Goal: Communication & Community: Share content

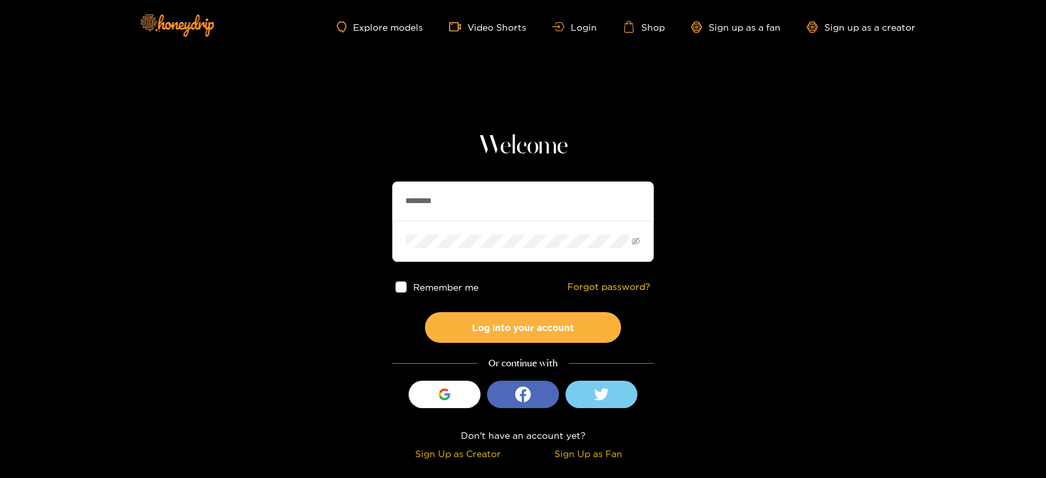
click at [440, 193] on input "********" at bounding box center [522, 201] width 261 height 39
type input "**********"
click at [425, 312] on button "Log into your account" at bounding box center [523, 327] width 196 height 31
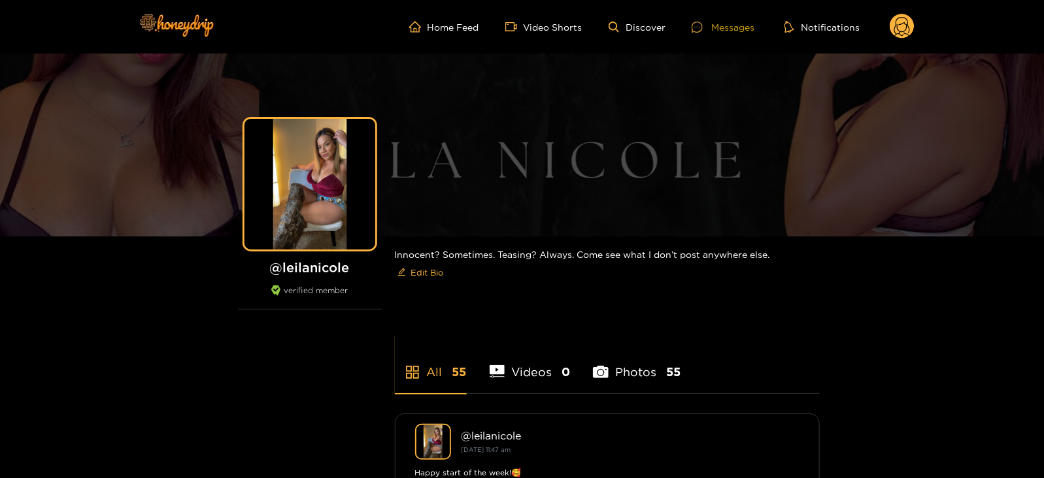
click at [714, 30] on div "Messages" at bounding box center [723, 27] width 63 height 15
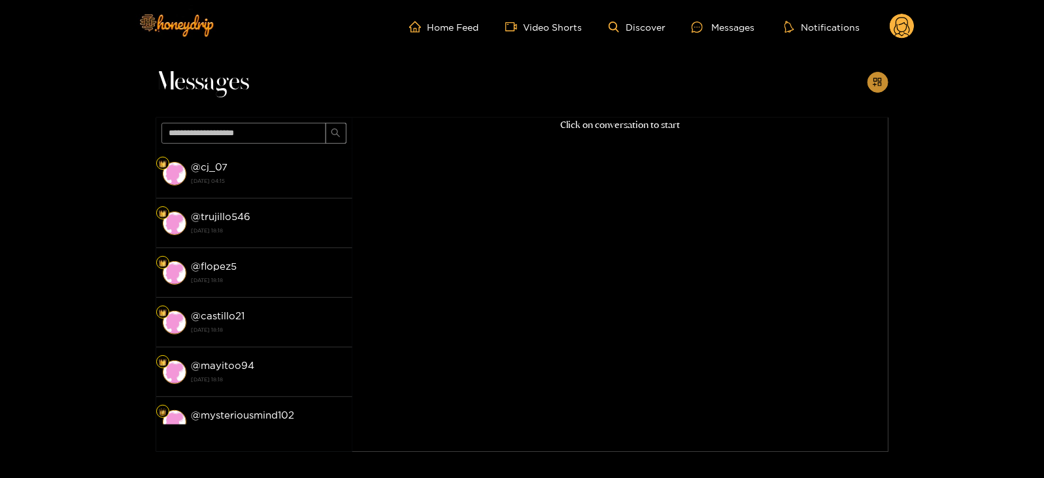
click at [879, 84] on icon "appstore-add" at bounding box center [877, 82] width 8 height 8
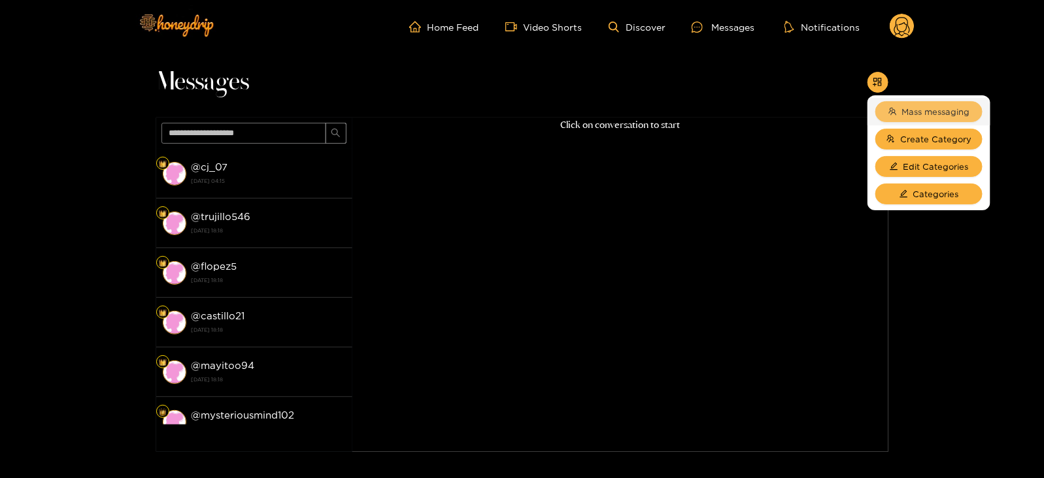
click at [899, 106] on button "Mass messaging" at bounding box center [928, 111] width 107 height 21
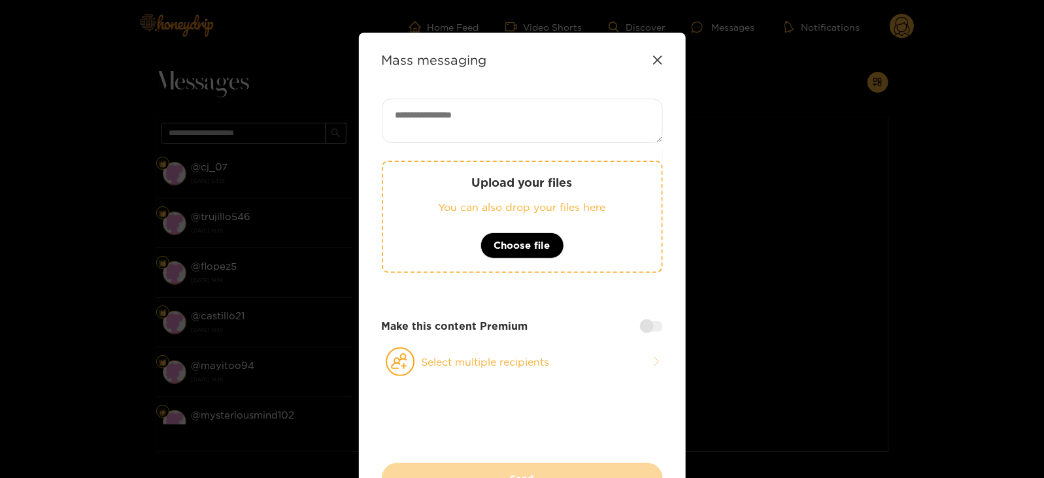
click at [583, 171] on div "Upload your files You can also drop your files here Choose file" at bounding box center [522, 217] width 281 height 112
drag, startPoint x: 658, startPoint y: 132, endPoint x: 646, endPoint y: 142, distance: 15.3
click at [646, 142] on textarea at bounding box center [522, 121] width 281 height 44
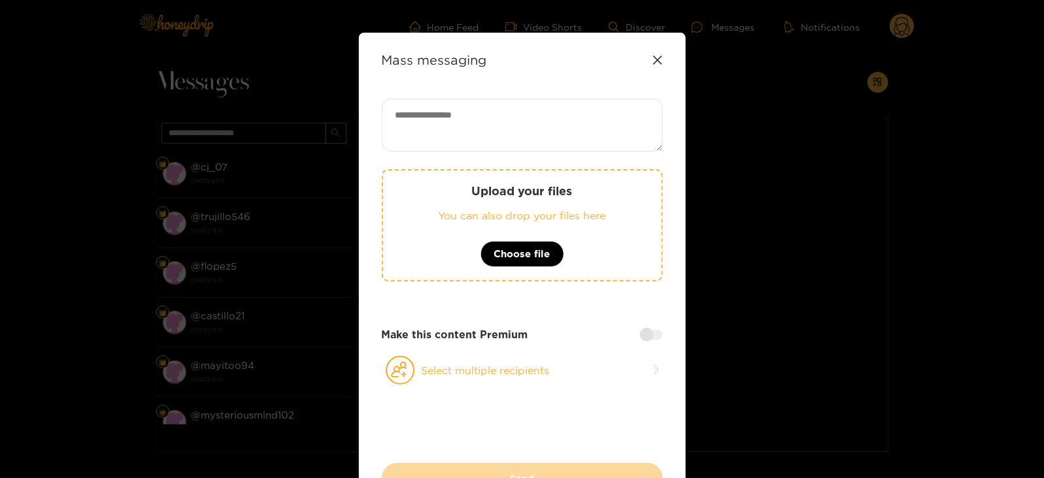
click at [646, 142] on textarea at bounding box center [522, 125] width 281 height 53
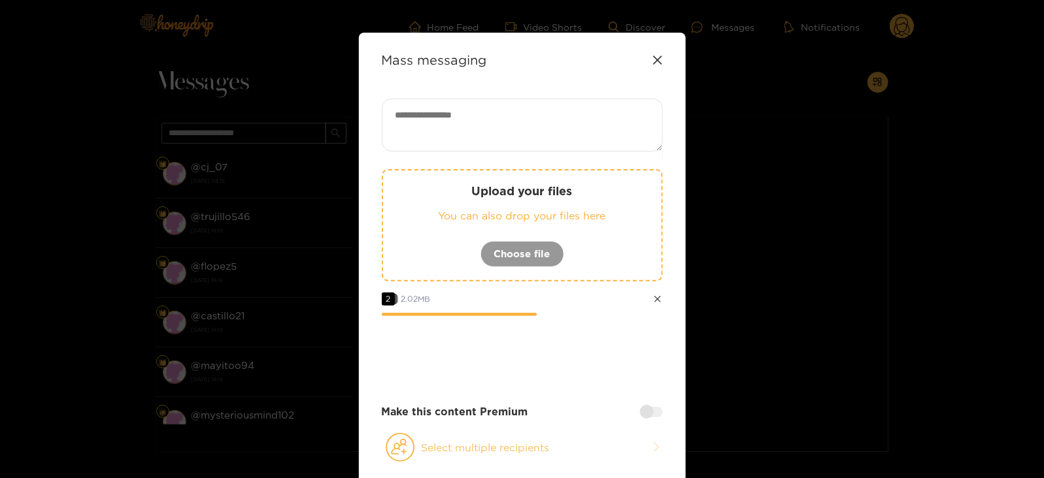
click at [459, 448] on button "Select multiple recipients" at bounding box center [522, 448] width 281 height 30
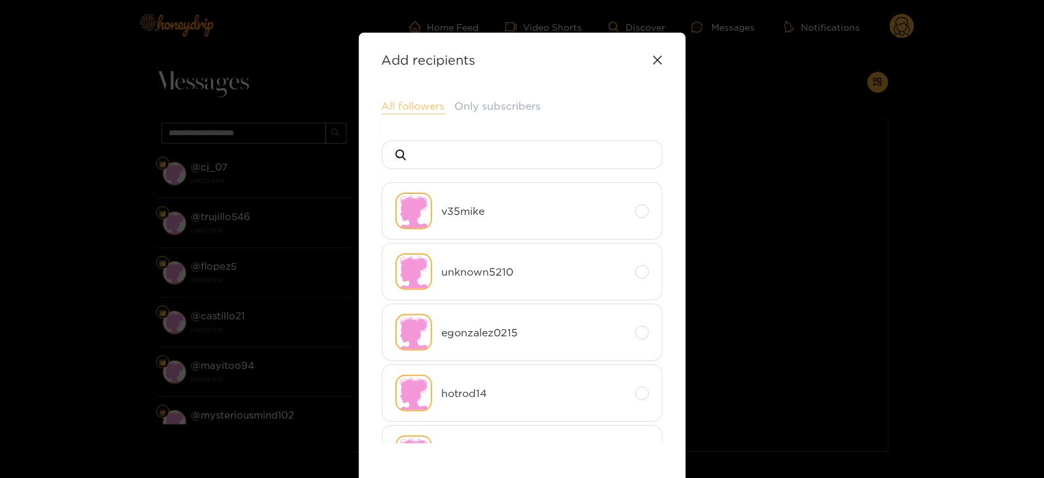
click at [403, 101] on button "All followers" at bounding box center [413, 107] width 63 height 16
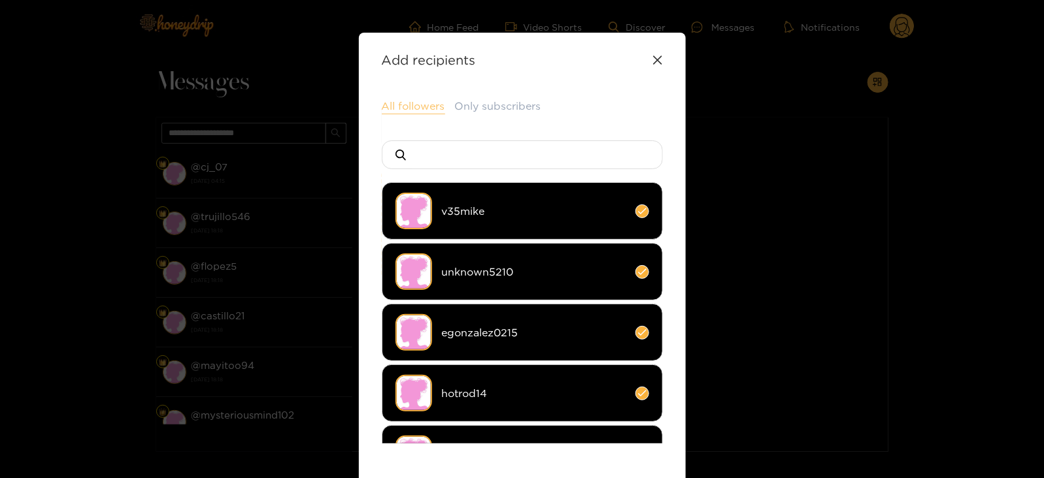
scroll to position [183, 0]
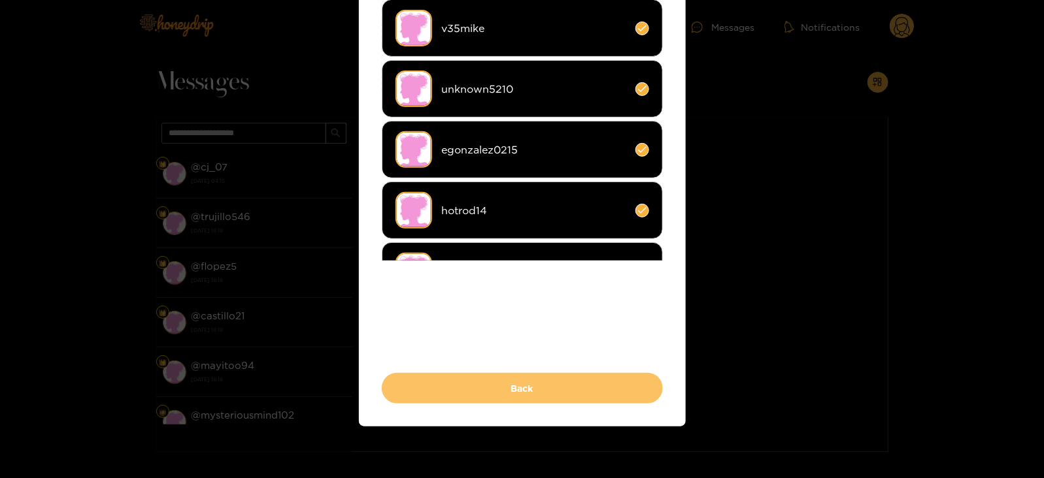
click at [418, 380] on button "Back" at bounding box center [522, 388] width 281 height 31
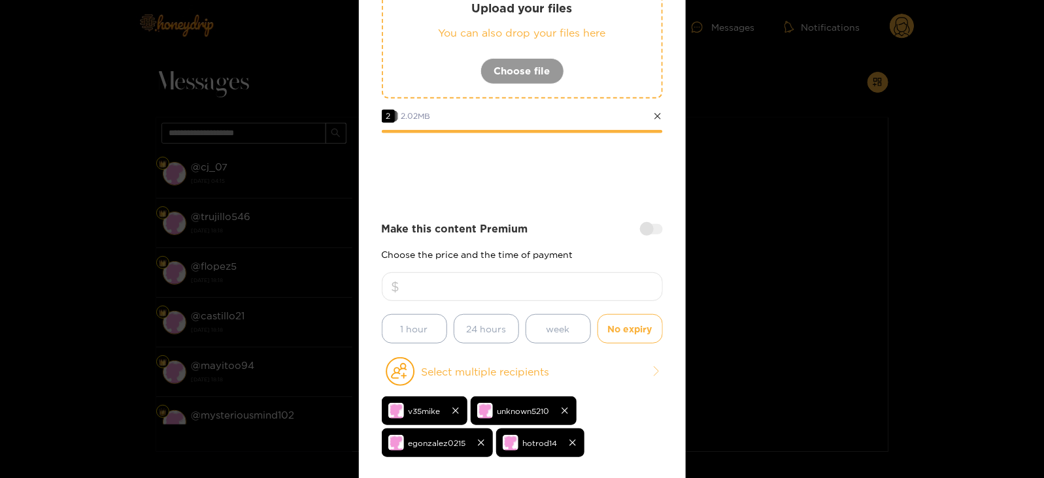
click at [572, 279] on input "number" at bounding box center [522, 287] width 281 height 29
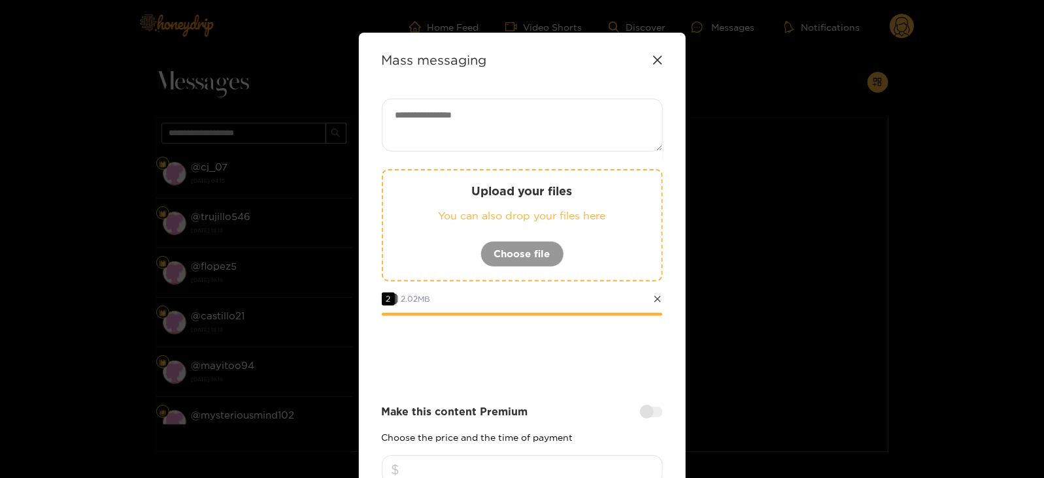
type input "*"
click at [465, 136] on textarea at bounding box center [522, 125] width 281 height 53
paste textarea "****"
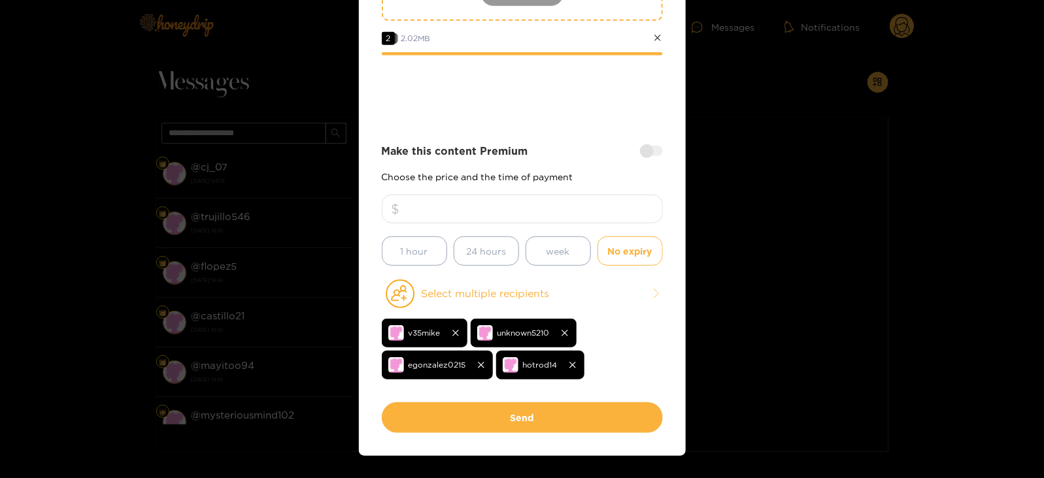
scroll to position [286, 0]
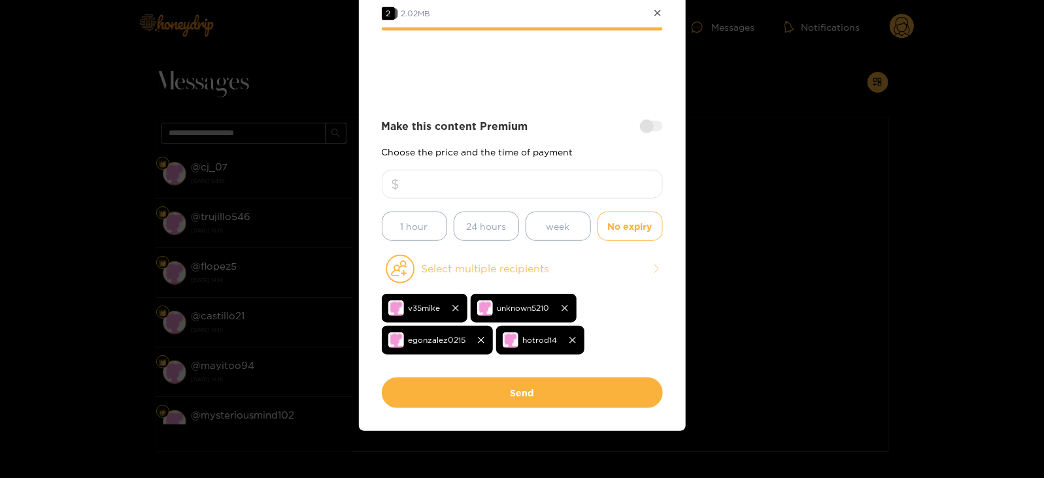
type textarea "**********"
click at [518, 278] on button "Select multiple recipients" at bounding box center [522, 269] width 281 height 30
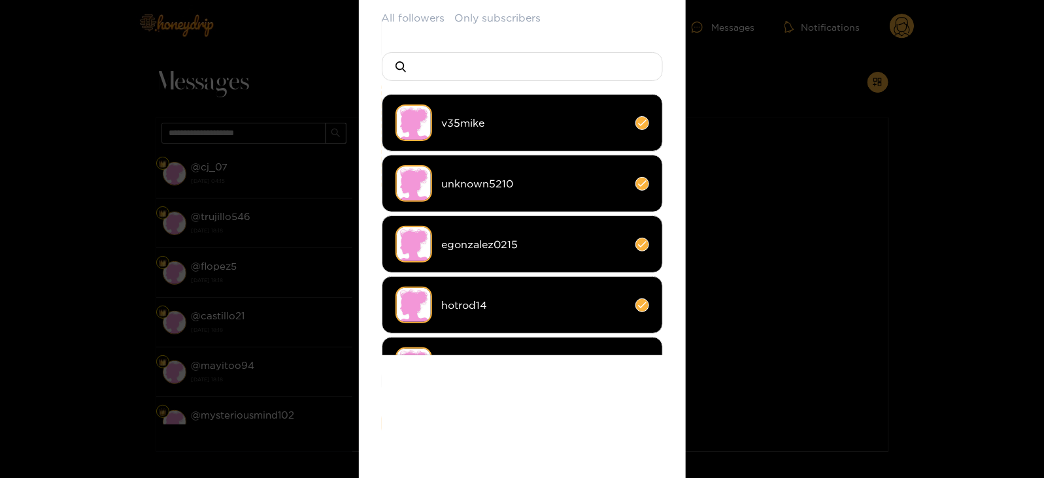
scroll to position [85, 0]
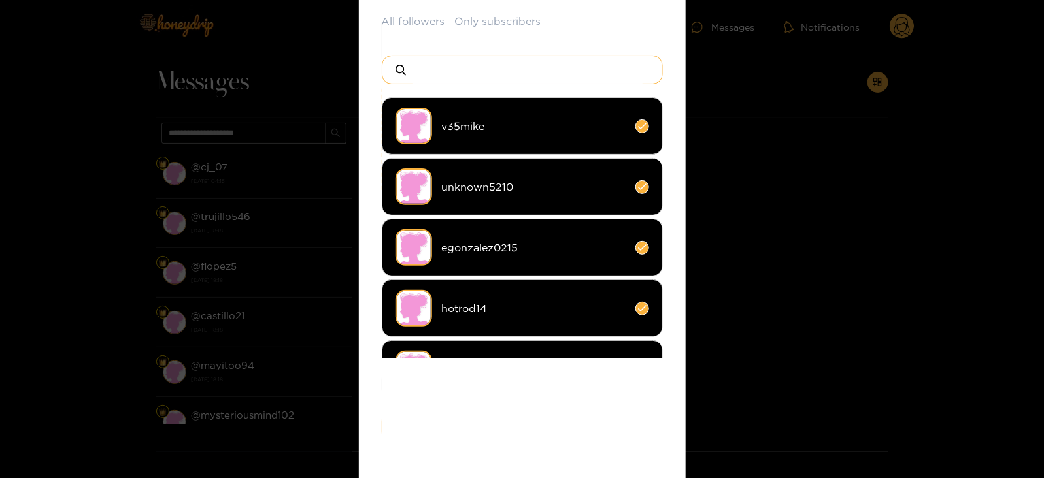
click at [439, 80] on input at bounding box center [527, 69] width 230 height 27
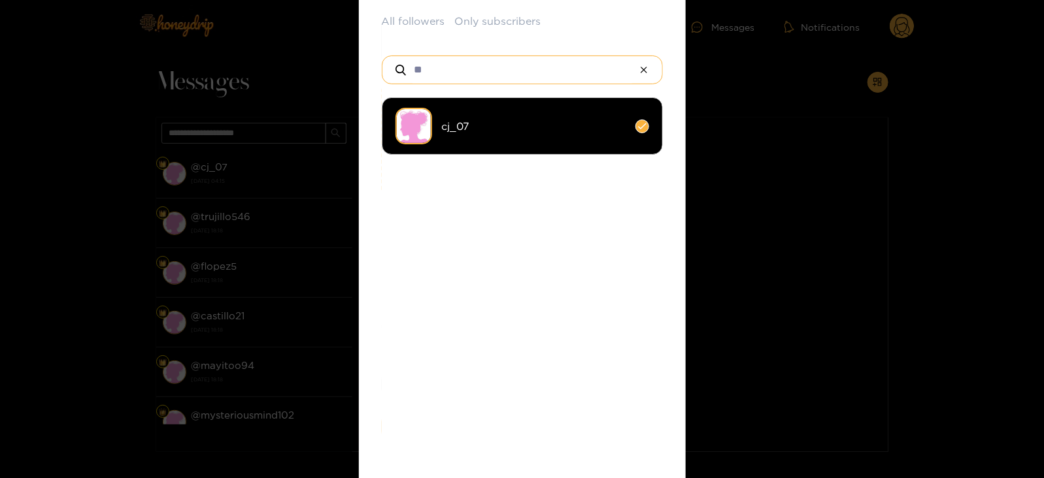
type input "**"
click at [439, 133] on li "cj_07" at bounding box center [522, 126] width 281 height 58
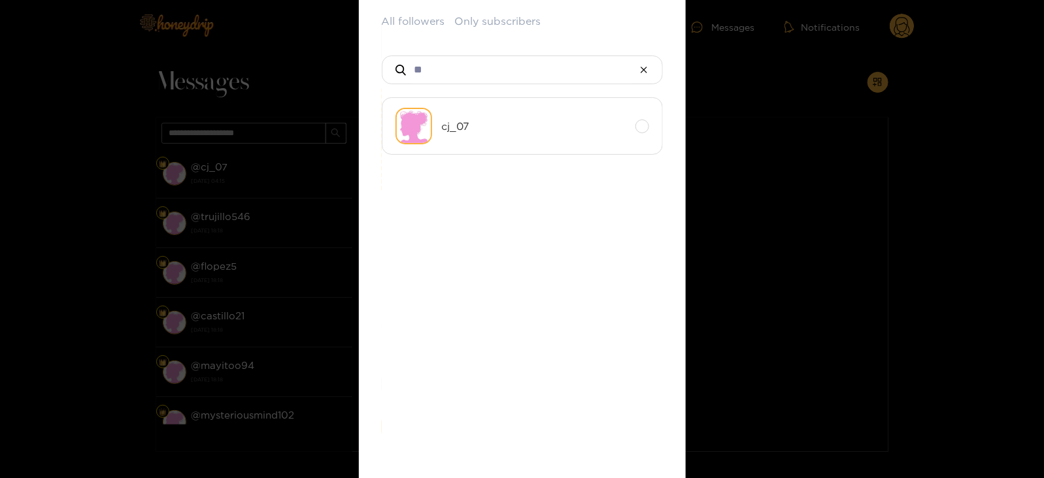
scroll to position [290, 0]
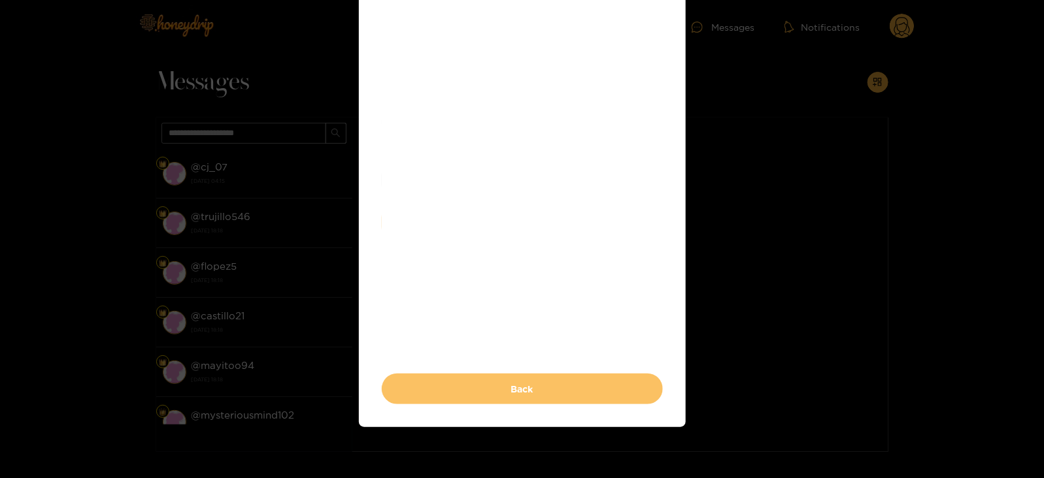
click at [417, 394] on button "Back" at bounding box center [522, 389] width 281 height 31
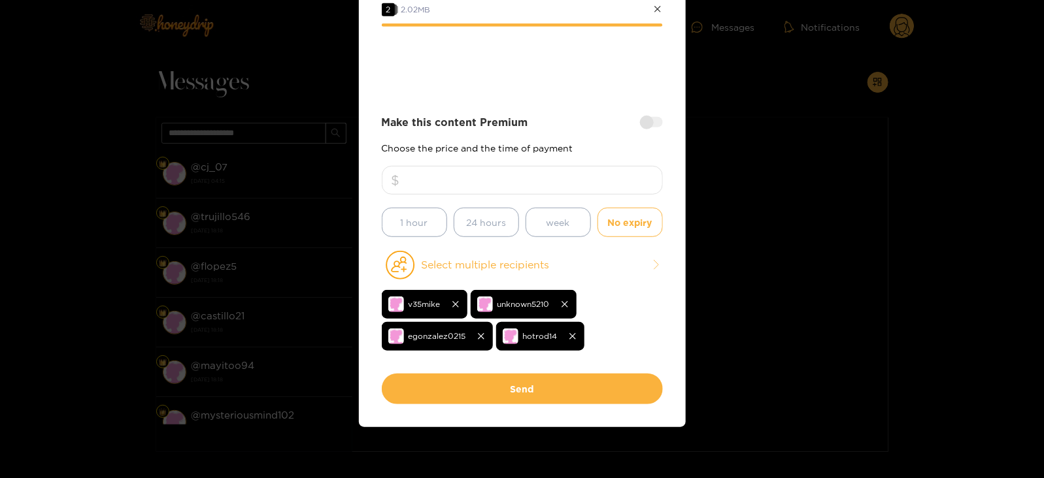
click at [417, 394] on button "Send" at bounding box center [522, 389] width 281 height 31
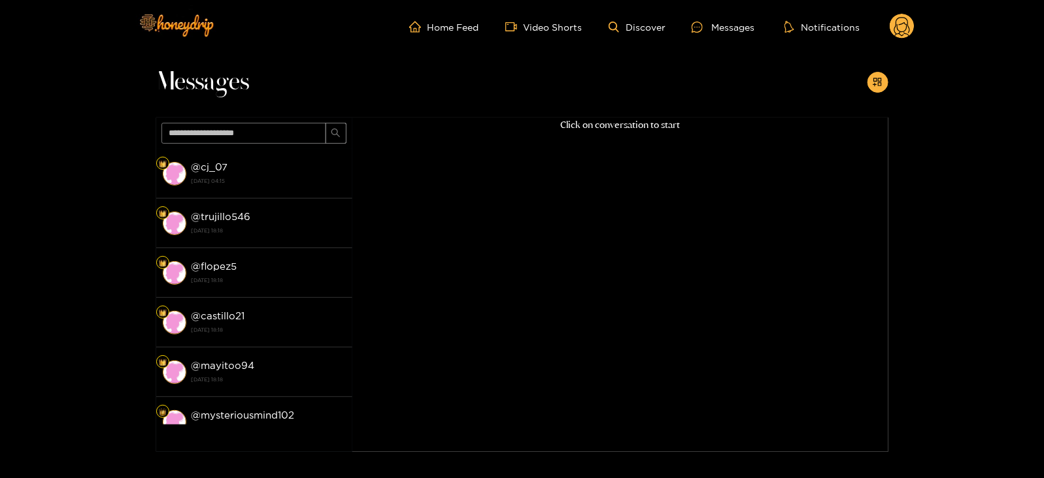
scroll to position [148, 0]
click at [894, 16] on icon at bounding box center [902, 27] width 25 height 26
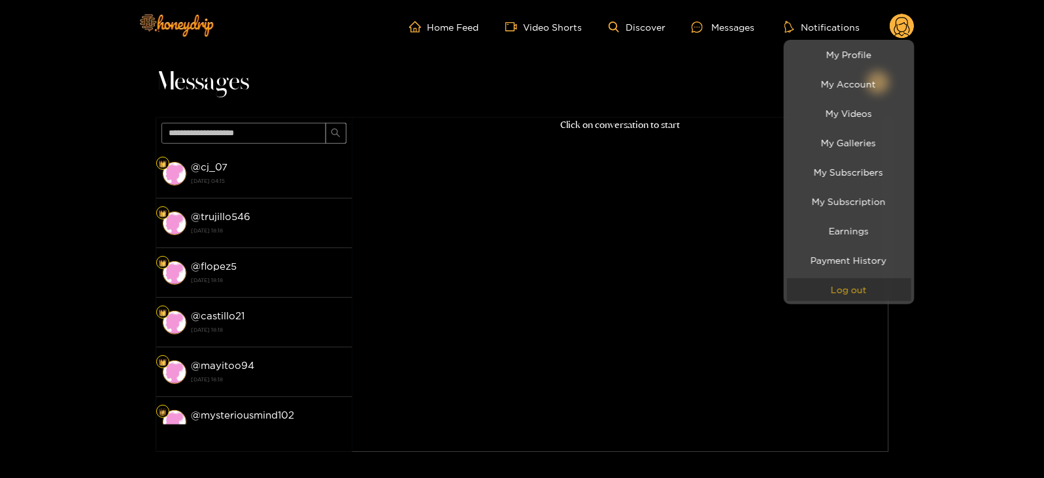
click at [837, 294] on button "Log out" at bounding box center [849, 289] width 124 height 23
